Goal: Complete application form: Complete application form

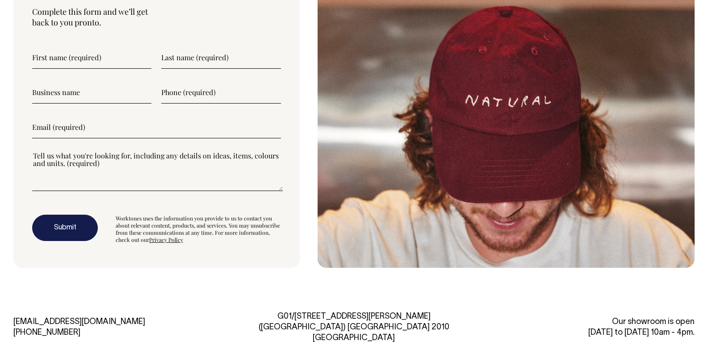
scroll to position [2554, 0]
click at [109, 61] on input"] "text" at bounding box center [91, 57] width 119 height 22
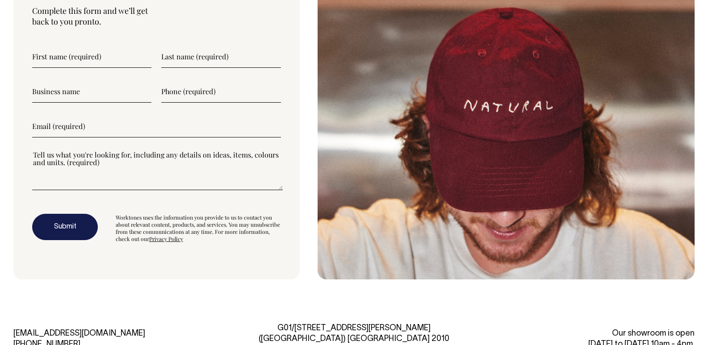
click at [102, 59] on input"] "text" at bounding box center [91, 57] width 119 height 22
type input"] "[PERSON_NAME]"
type input"] "Sinfytech Solution"
type input"] "09145256325"
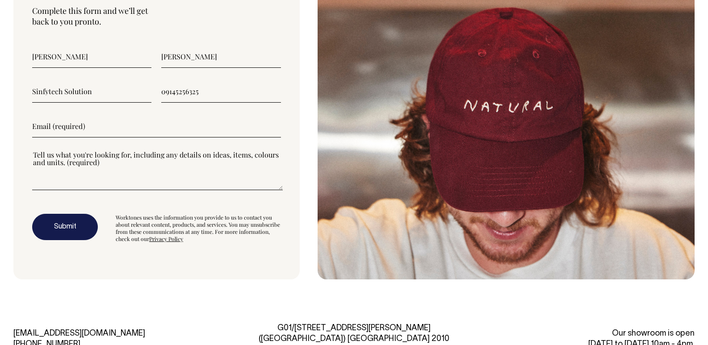
type input"] "[PERSON_NAME]"
click at [165, 93] on input"] "09145256325" at bounding box center [220, 91] width 119 height 22
type input"] "9145256325"
click at [118, 91] on input"] "Sinfytech Solution" at bounding box center [91, 91] width 119 height 22
type input"] "Sinfytech Solution"
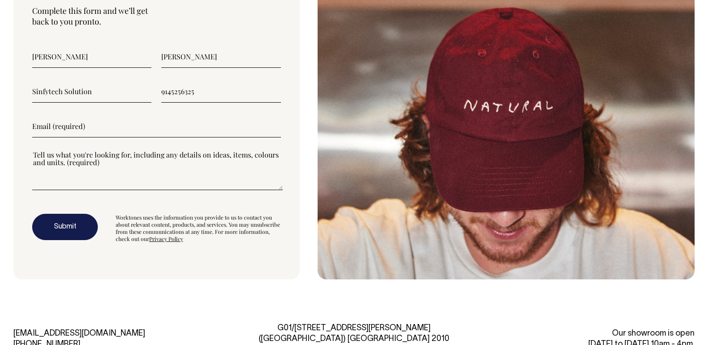
click at [59, 126] on input"] "email" at bounding box center [156, 126] width 249 height 22
click at [33, 94] on input"] "Sinfytech Solution" at bounding box center [91, 91] width 119 height 22
click at [37, 129] on input"] "email" at bounding box center [156, 126] width 249 height 22
paste input"] "[EMAIL_ADDRESS][DOMAIN_NAME]"
type input"] "[EMAIL_ADDRESS][DOMAIN_NAME]"
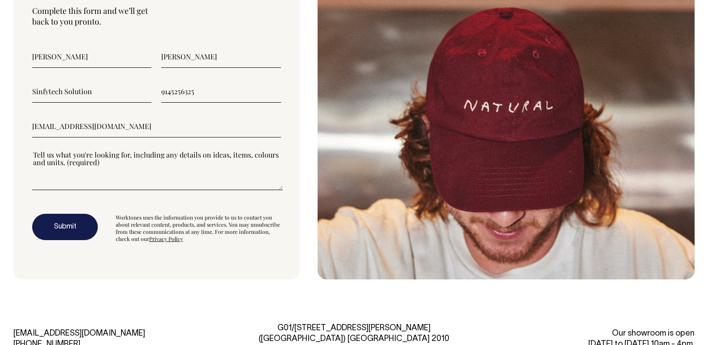
click at [47, 161] on textarea"] at bounding box center [157, 170] width 251 height 40
click at [48, 158] on textarea"] at bounding box center [157, 170] width 251 height 40
paste textarea"] "Hello, would you like to grow sales and conversions for your online store? Star…"
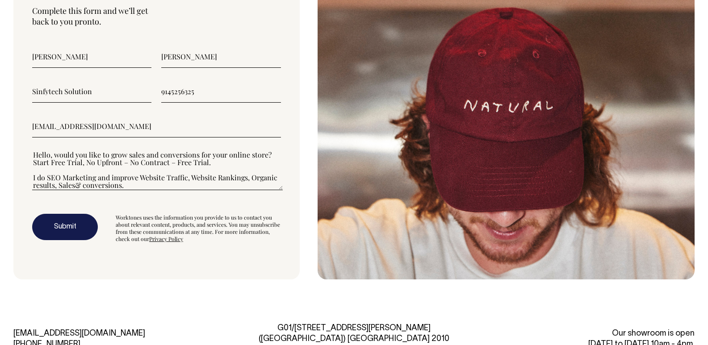
scroll to position [84, 0]
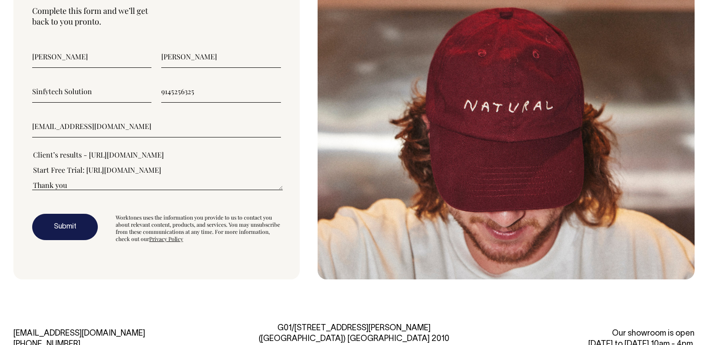
type textarea"] "Hello, would you like to grow sales and conversions for your online store? Star…"
click at [50, 223] on button "Submit" at bounding box center [65, 227] width 66 height 27
click at [197, 92] on input"] "9145256325" at bounding box center [220, 91] width 119 height 22
click at [165, 92] on input"] "09145256325" at bounding box center [220, 91] width 119 height 22
type input"] "9145256325"
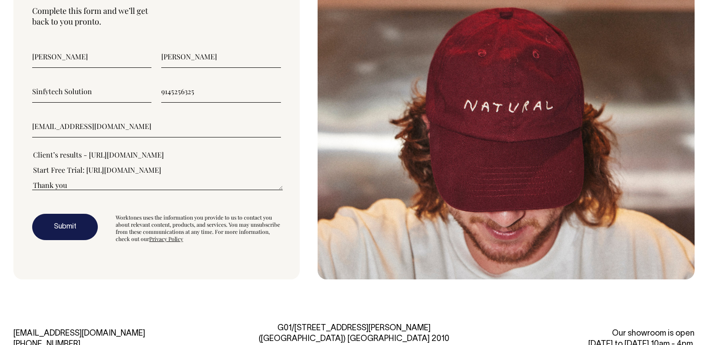
click at [80, 225] on button "Submit" at bounding box center [65, 227] width 66 height 27
